Goal: Transaction & Acquisition: Download file/media

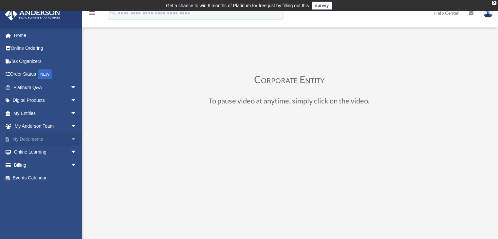
click at [70, 140] on span "arrow_drop_down" at bounding box center [76, 139] width 13 height 13
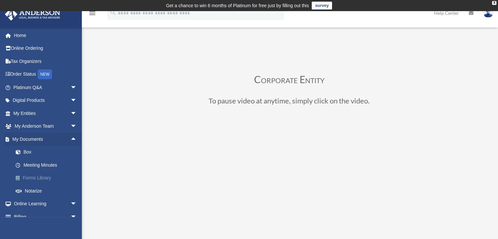
click at [45, 178] on link "Forms Library" at bounding box center [48, 178] width 78 height 13
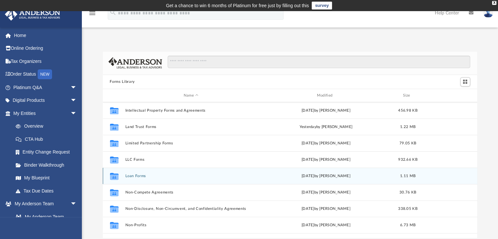
scroll to position [327, 0]
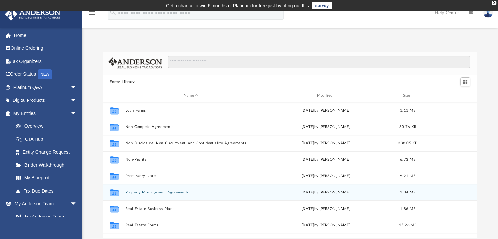
click at [153, 195] on div "Collaborated Folder Property Management Agreements [DATE] by [PERSON_NAME] 1.04…" at bounding box center [290, 192] width 375 height 16
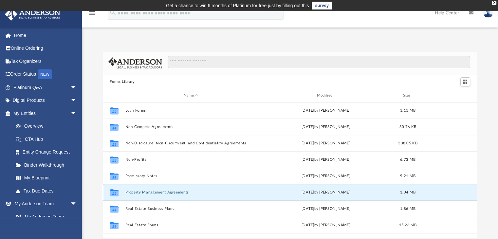
click at [151, 191] on button "Property Management Agreements" at bounding box center [191, 192] width 132 height 4
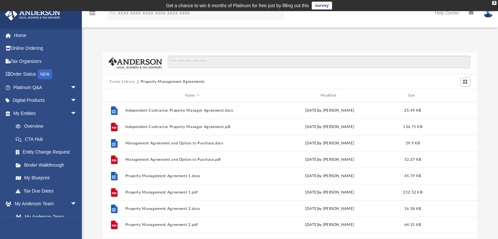
scroll to position [0, 0]
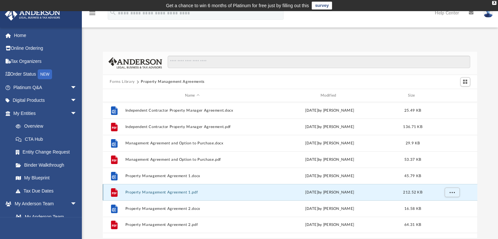
click at [137, 192] on button "Property Management Agreement 1.pdf" at bounding box center [192, 192] width 134 height 4
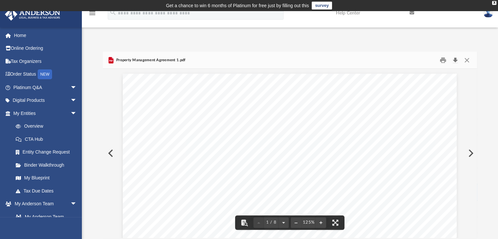
click at [453, 59] on button "Download" at bounding box center [455, 60] width 12 height 10
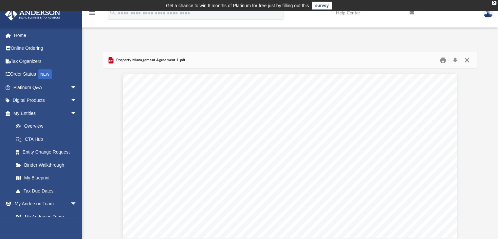
click at [465, 58] on button "Close" at bounding box center [467, 60] width 12 height 10
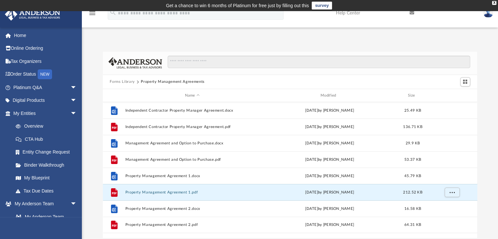
click at [119, 82] on button "Forms Library" at bounding box center [122, 82] width 25 height 6
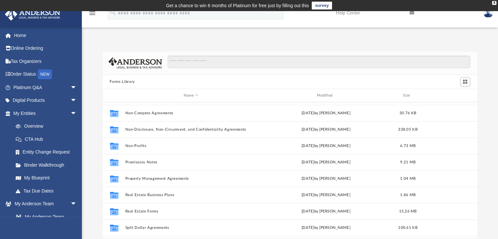
scroll to position [355, 0]
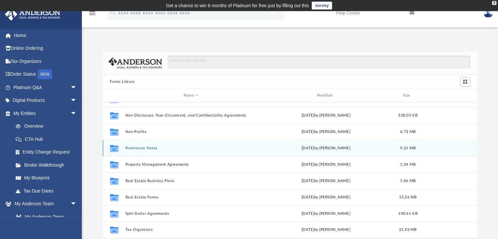
click at [153, 146] on button "Promissory Notes" at bounding box center [191, 148] width 132 height 4
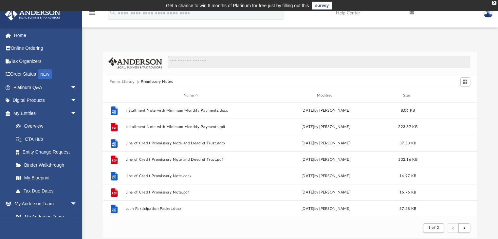
scroll to position [426, 0]
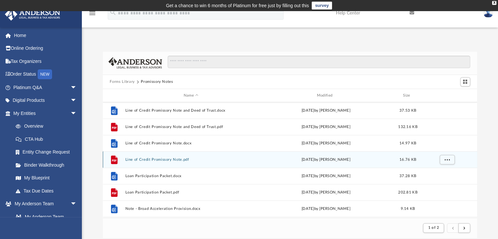
click at [151, 160] on button "Line of Credit Promissory Note.pdf" at bounding box center [191, 159] width 132 height 4
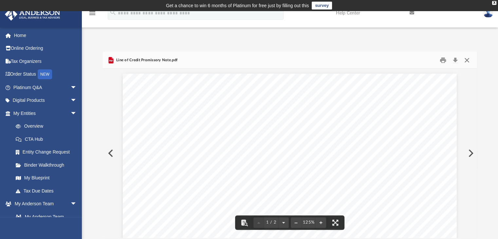
click at [466, 59] on button "Close" at bounding box center [467, 60] width 12 height 10
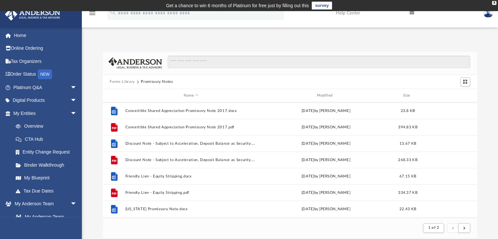
scroll to position [164, 0]
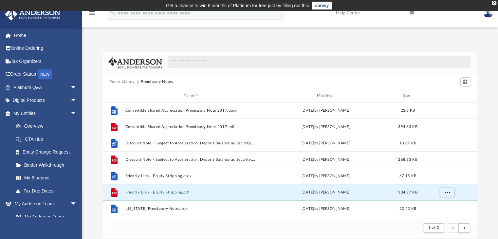
click at [154, 191] on button "Friendly Lien - Equity Stripping.pdf" at bounding box center [191, 192] width 132 height 4
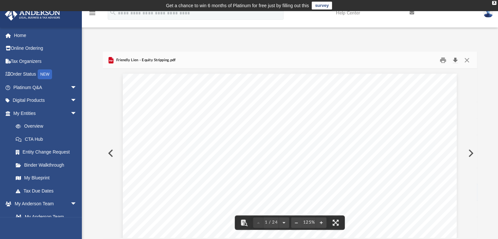
click at [456, 61] on button "Download" at bounding box center [455, 60] width 12 height 10
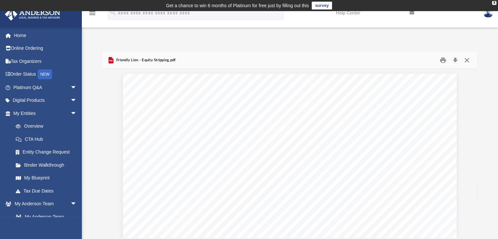
click at [468, 59] on button "Close" at bounding box center [467, 60] width 12 height 10
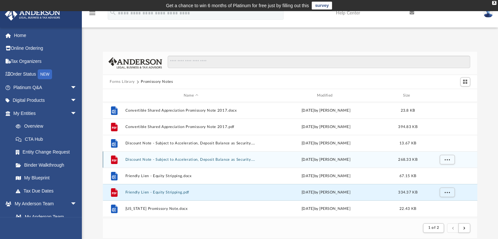
scroll to position [196, 0]
